Goal: Task Accomplishment & Management: Use online tool/utility

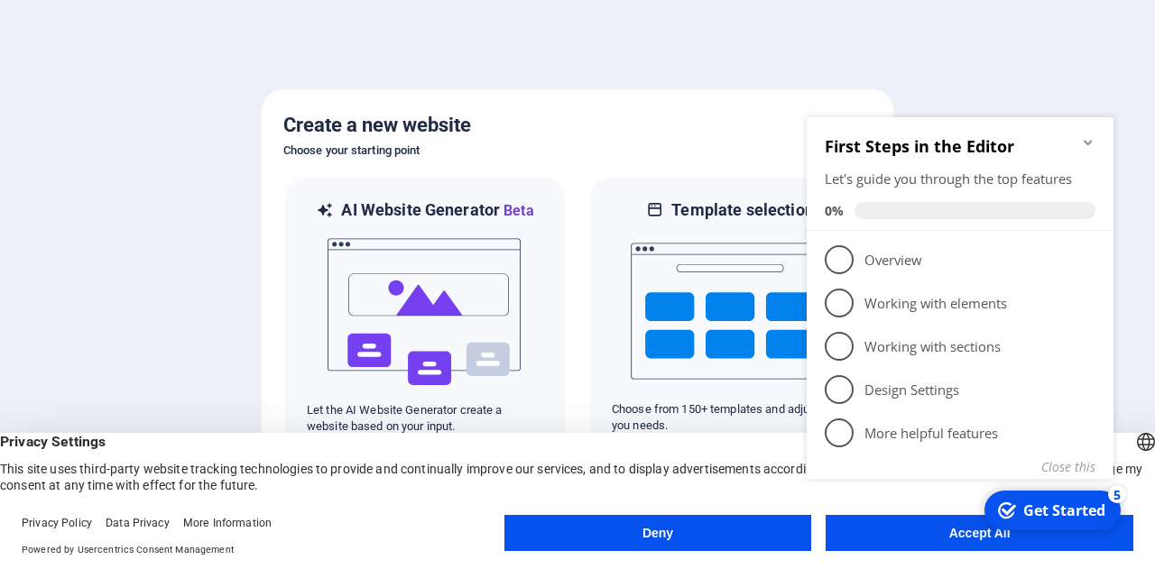
click at [922, 540] on appcues-checklist "Contextual help checklist present on screen" at bounding box center [963, 325] width 328 height 434
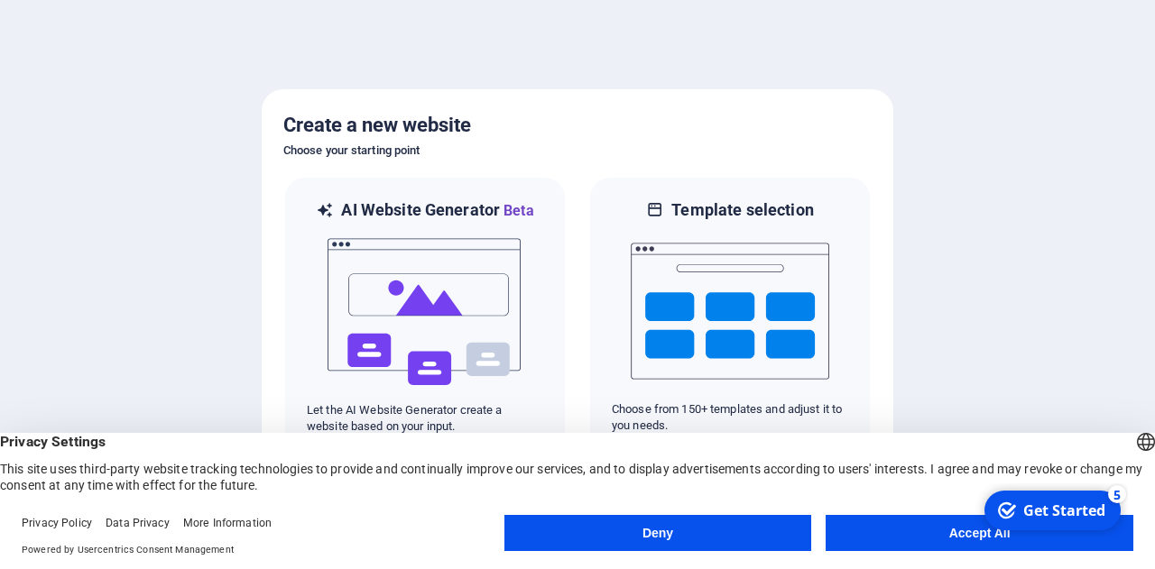
click at [875, 539] on button "Accept All" at bounding box center [979, 533] width 308 height 36
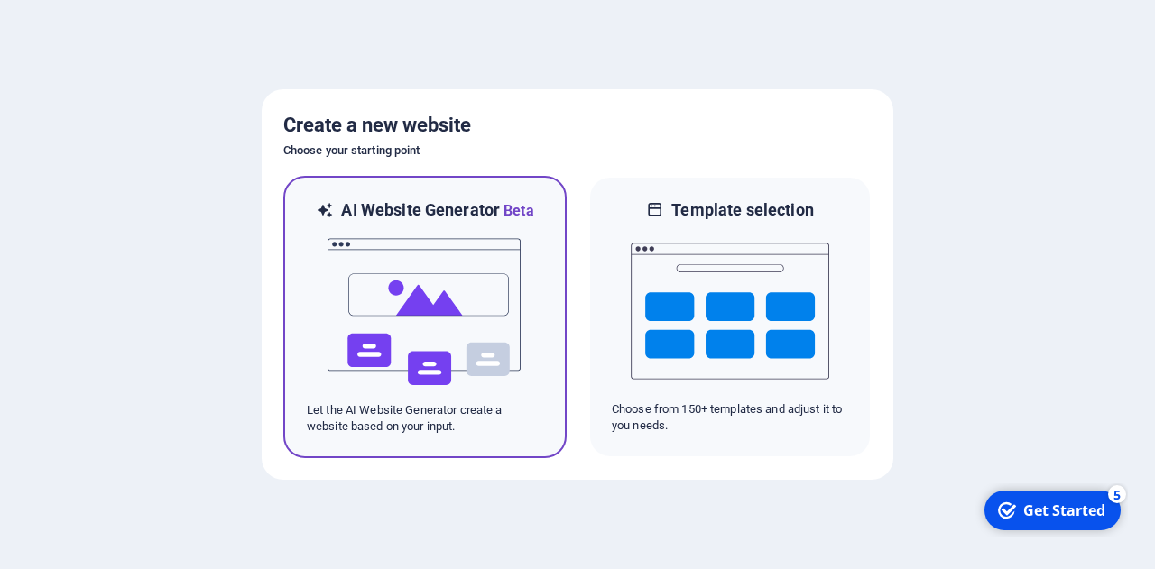
click at [397, 369] on img at bounding box center [425, 312] width 198 height 180
